Goal: Information Seeking & Learning: Learn about a topic

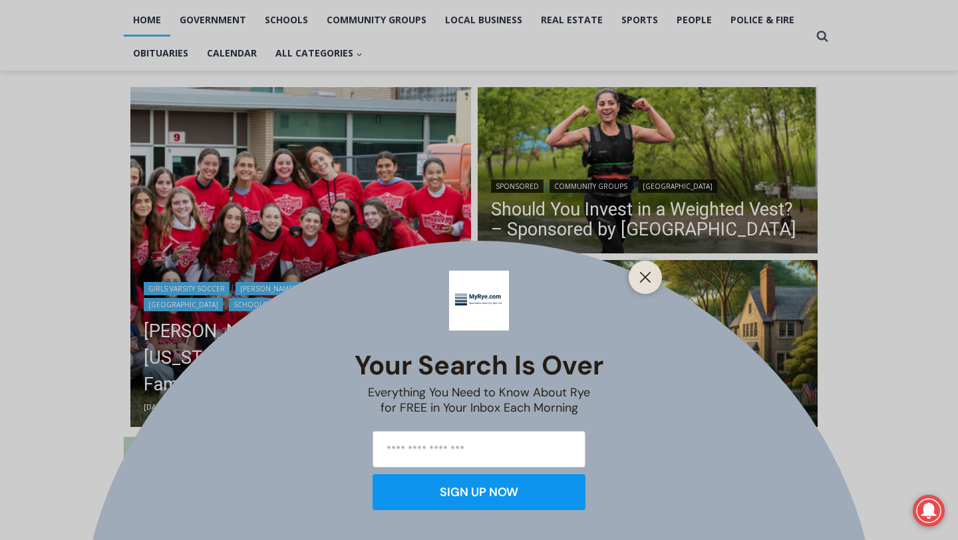
scroll to position [287, 0]
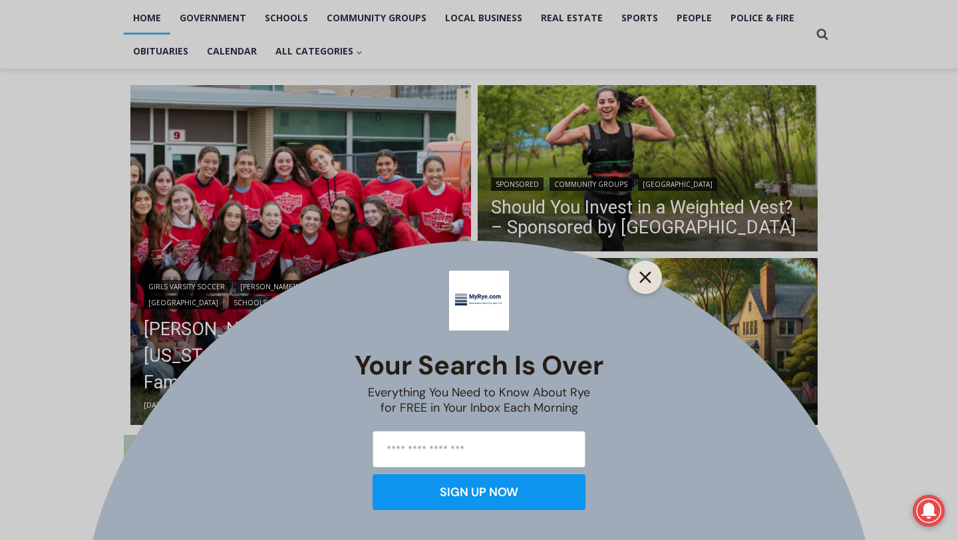
click at [645, 281] on icon "Close" at bounding box center [645, 277] width 12 height 12
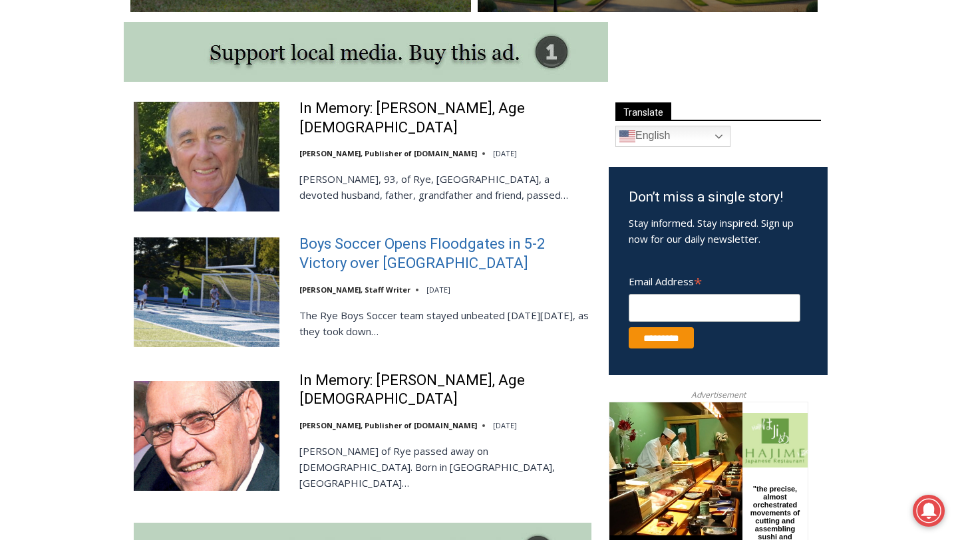
scroll to position [699, 0]
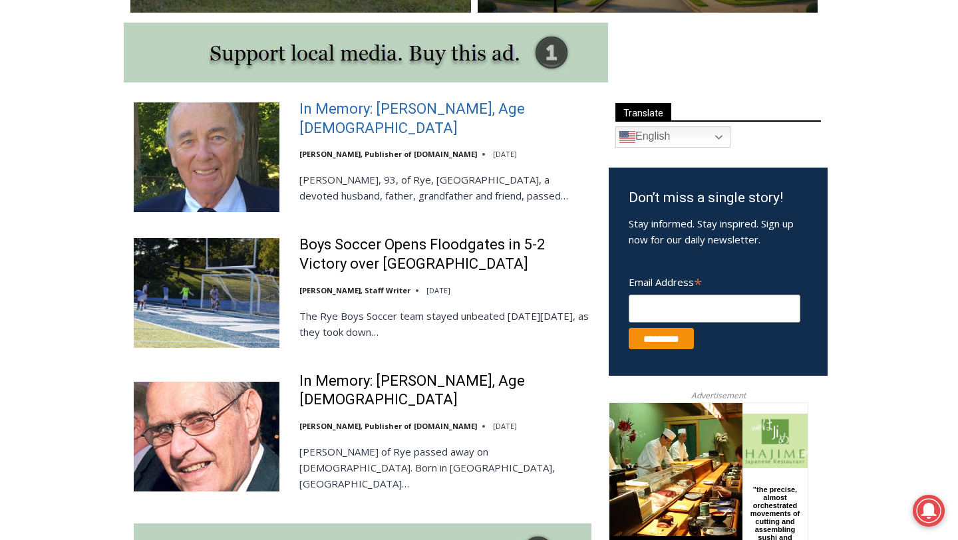
click at [490, 118] on link "In Memory: [PERSON_NAME], Age [DEMOGRAPHIC_DATA]" at bounding box center [445, 119] width 292 height 38
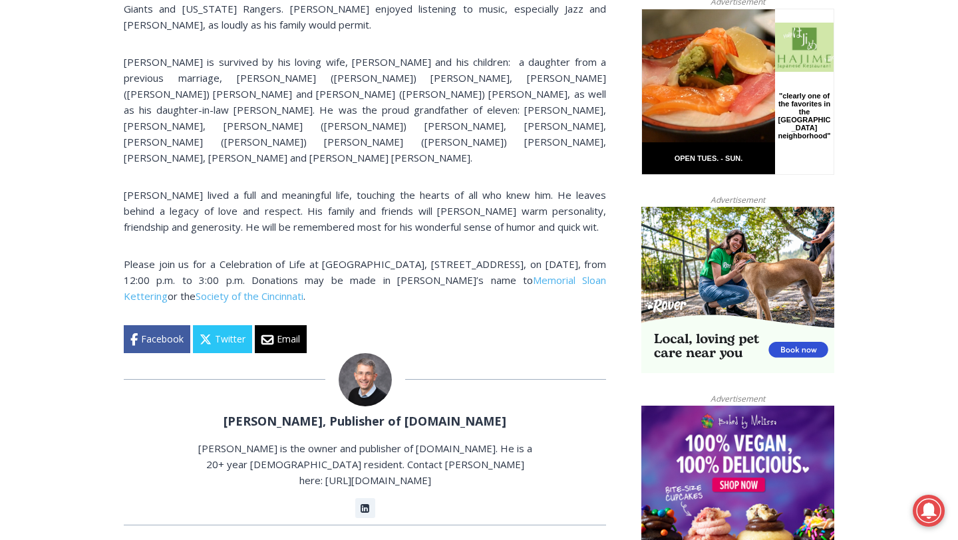
scroll to position [892, 0]
